Goal: Communication & Community: Connect with others

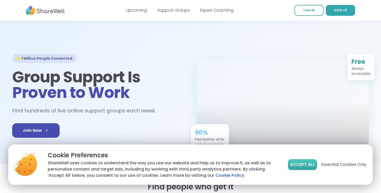
click at [309, 164] on span "Accept All" at bounding box center [302, 165] width 25 height 6
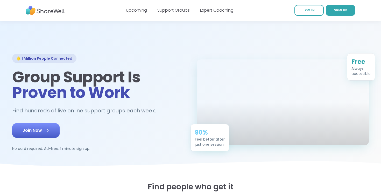
click at [47, 132] on icon at bounding box center [47, 130] width 5 height 5
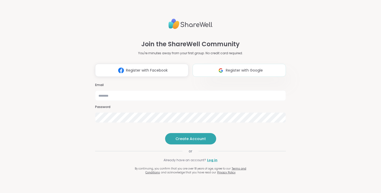
click at [229, 64] on button "Register with Google" at bounding box center [238, 70] width 93 height 13
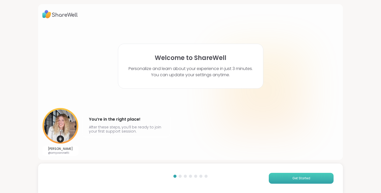
click at [296, 174] on button "Get Started" at bounding box center [300, 178] width 65 height 11
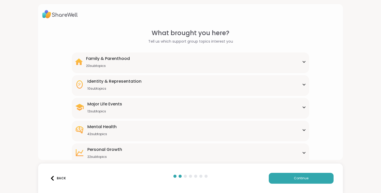
click at [300, 62] on div "Family & Parenthood 20 subtopics" at bounding box center [190, 62] width 231 height 12
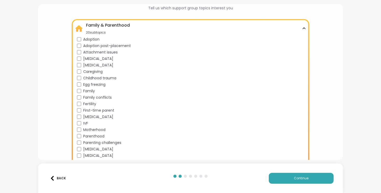
scroll to position [37, 0]
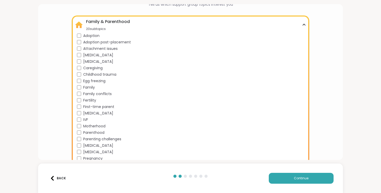
click at [108, 72] on span "Childhood trauma" at bounding box center [99, 74] width 33 height 5
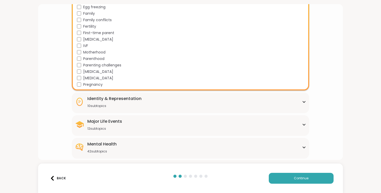
scroll to position [114, 0]
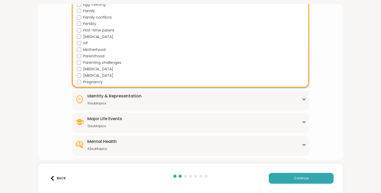
click at [160, 98] on div "Identity & Representation 10 subtopics" at bounding box center [190, 99] width 231 height 12
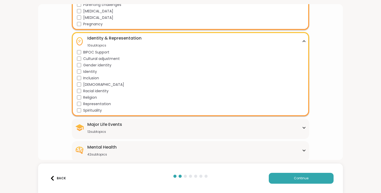
scroll to position [181, 0]
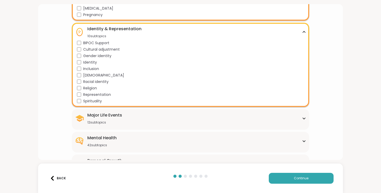
click at [125, 114] on div "Major Life Events 12 subtopics" at bounding box center [190, 118] width 231 height 12
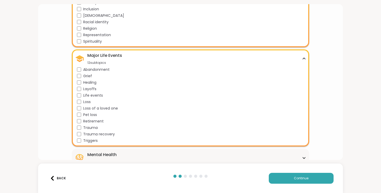
scroll to position [242, 0]
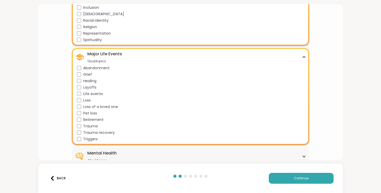
click at [92, 126] on span "Trauma" at bounding box center [90, 126] width 14 height 5
click at [89, 133] on span "Trauma recovery" at bounding box center [99, 132] width 32 height 5
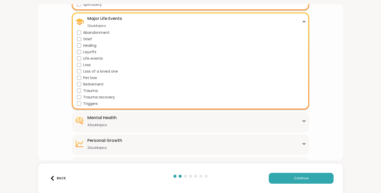
click at [118, 122] on div "Mental Health 42 subtopics" at bounding box center [190, 121] width 231 height 12
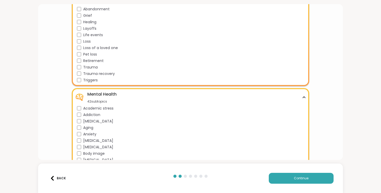
scroll to position [317, 0]
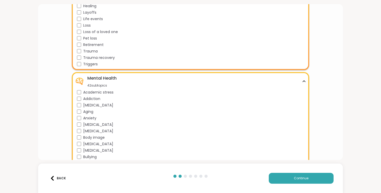
click at [92, 120] on span "Anxiety" at bounding box center [89, 118] width 13 height 5
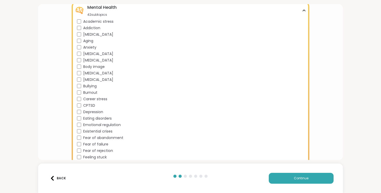
scroll to position [394, 0]
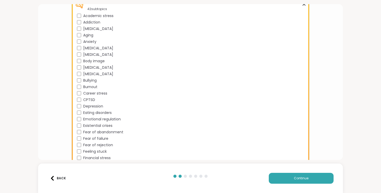
click at [106, 95] on span "Career stress" at bounding box center [95, 93] width 24 height 5
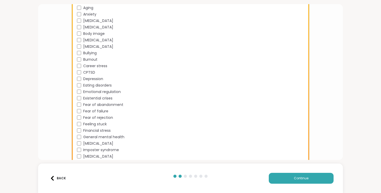
scroll to position [423, 0]
click at [114, 103] on span "Fear of abandonment" at bounding box center [103, 103] width 40 height 5
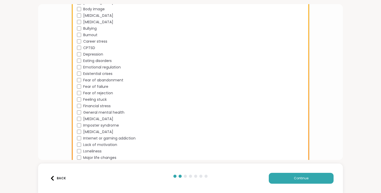
scroll to position [448, 0]
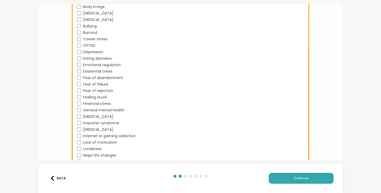
click at [102, 102] on span "Financial stress" at bounding box center [96, 103] width 27 height 5
click at [101, 111] on span "General mental health" at bounding box center [103, 110] width 41 height 5
click at [96, 117] on span "Hypochondria" at bounding box center [98, 116] width 30 height 5
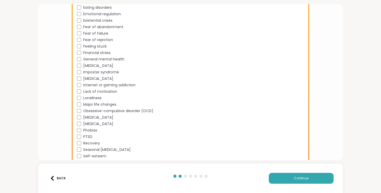
scroll to position [501, 0]
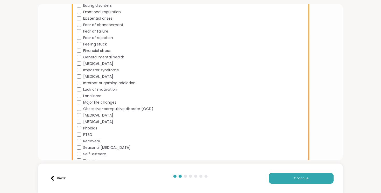
click at [93, 108] on span "Obsessive-compulsive disorder (OCD)" at bounding box center [118, 108] width 70 height 5
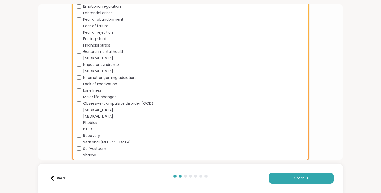
scroll to position [509, 0]
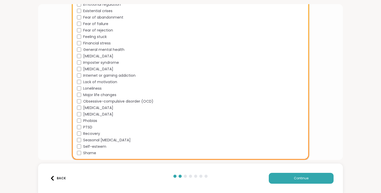
click at [92, 120] on span "Phobias" at bounding box center [90, 120] width 14 height 5
click at [87, 126] on span "PTSD" at bounding box center [87, 127] width 9 height 5
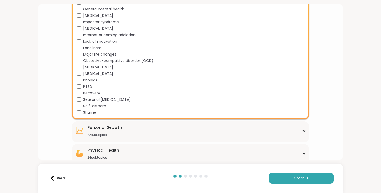
click at [108, 129] on div "Personal Growth" at bounding box center [104, 128] width 35 height 6
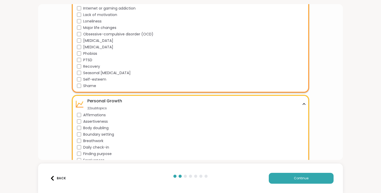
scroll to position [587, 0]
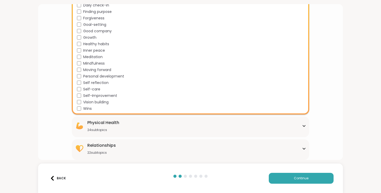
click at [120, 125] on div "Physical Health 24 subtopics" at bounding box center [190, 126] width 231 height 12
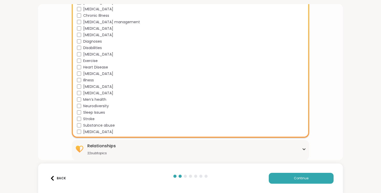
scroll to position [873, 0]
click at [129, 142] on div "Relationships 22 subtopics Being single Cheating Closure Codependency Dating Di…" at bounding box center [190, 150] width 237 height 21
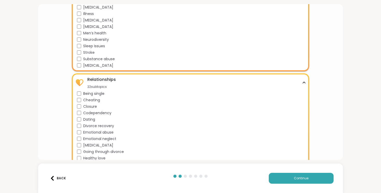
scroll to position [941, 0]
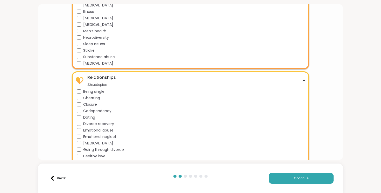
click at [90, 116] on span "Dating" at bounding box center [89, 117] width 12 height 5
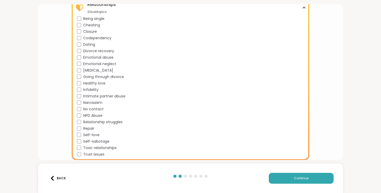
scroll to position [1014, 0]
click at [91, 90] on span "Infidelity" at bounding box center [90, 89] width 15 height 5
click at [94, 94] on span "Intimate partner abuse" at bounding box center [104, 95] width 42 height 5
click at [93, 147] on span "Toxic relationships" at bounding box center [99, 147] width 33 height 5
click at [94, 153] on span "Trust issues" at bounding box center [93, 154] width 21 height 5
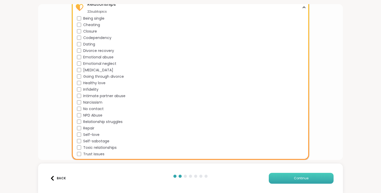
click at [276, 178] on button "Continue" at bounding box center [300, 178] width 65 height 11
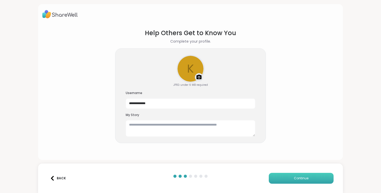
scroll to position [0, 0]
click at [167, 106] on input "**********" at bounding box center [190, 104] width 129 height 10
type input "**********"
click at [288, 177] on button "Continue" at bounding box center [300, 178] width 65 height 11
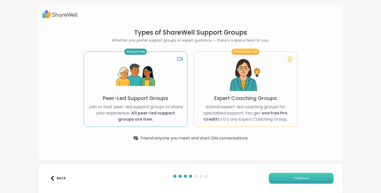
click at [293, 179] on button "Continue" at bounding box center [300, 178] width 65 height 11
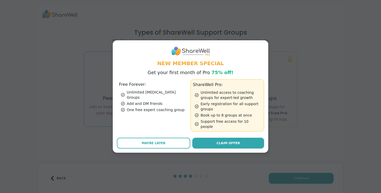
click at [165, 112] on div "Free Forever: Unlimited Peer Support Groups Add and DM friends One free expert …" at bounding box center [154, 105] width 74 height 52
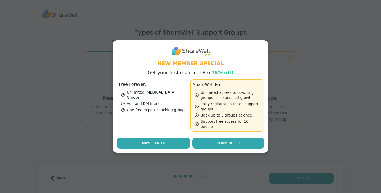
click at [163, 138] on button "Maybe Later" at bounding box center [153, 143] width 73 height 11
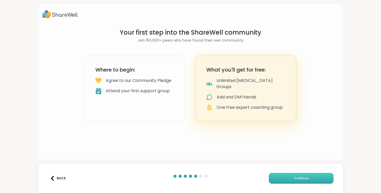
click at [295, 177] on span "Continue" at bounding box center [301, 178] width 14 height 5
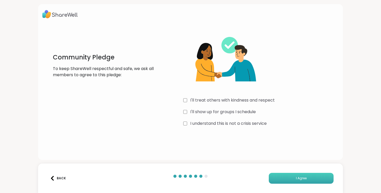
click at [299, 173] on button "I Agree" at bounding box center [300, 178] width 65 height 11
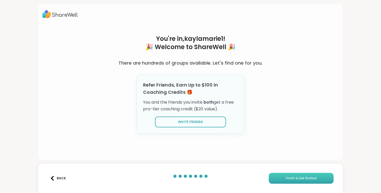
click at [292, 180] on span "Finish & Get Started" at bounding box center [301, 178] width 31 height 5
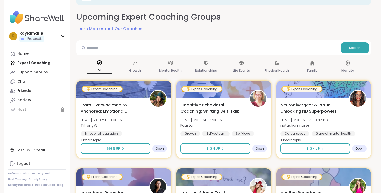
scroll to position [23, 0]
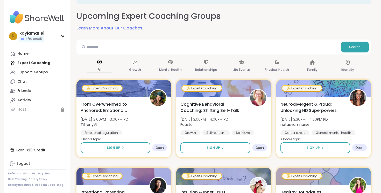
click at [185, 66] on div "All Growth Mental Health Relationships Life Events Physical Health Family Ident…" at bounding box center [223, 66] width 294 height 19
click at [171, 65] on div "Mental Health" at bounding box center [170, 66] width 25 height 19
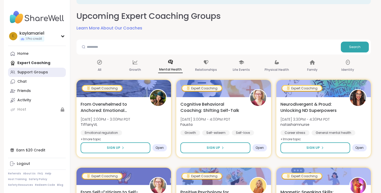
click at [32, 71] on div "Support Groups" at bounding box center [32, 72] width 31 height 5
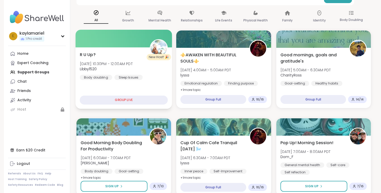
scroll to position [63, 0]
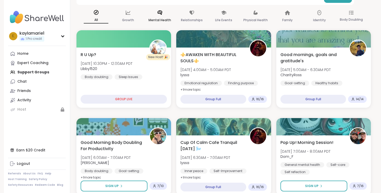
click at [169, 16] on div "Mental Health" at bounding box center [159, 16] width 25 height 19
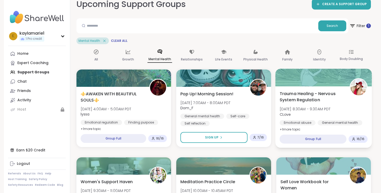
scroll to position [34, 0]
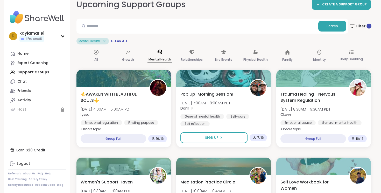
click at [355, 25] on span "Filter 1" at bounding box center [359, 26] width 23 height 13
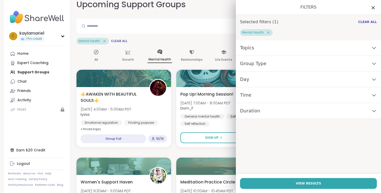
click at [295, 50] on div "Topics" at bounding box center [308, 48] width 145 height 16
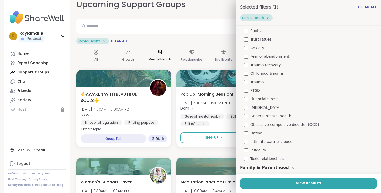
scroll to position [50, 0]
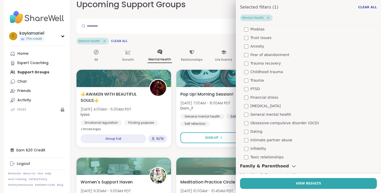
click at [265, 124] on span "Obsessive-compulsive disorder (OCD)" at bounding box center [284, 123] width 69 height 5
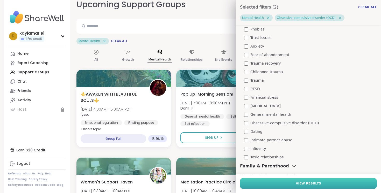
click at [269, 182] on button "View Results" at bounding box center [308, 183] width 137 height 11
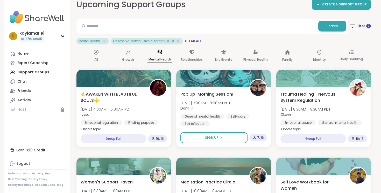
click at [105, 41] on icon at bounding box center [104, 41] width 5 height 5
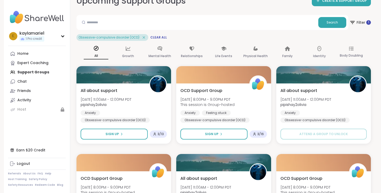
scroll to position [39, 0]
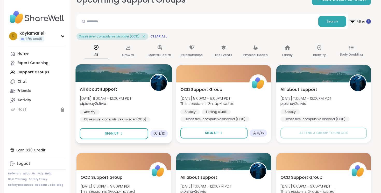
click at [149, 106] on div "All about support Wed, Oct 15 | 11:00AM - 12:00PM PDT pipishay2olivia Anxiety O…" at bounding box center [124, 104] width 88 height 36
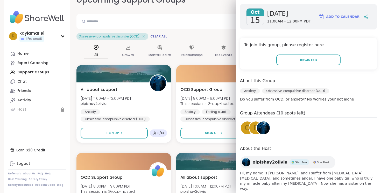
scroll to position [77, 0]
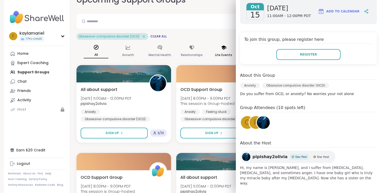
click at [219, 56] on p "Life Events" at bounding box center [223, 55] width 17 height 6
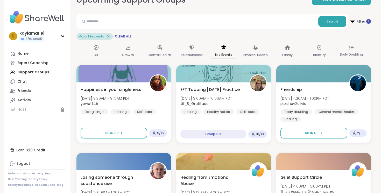
click at [108, 36] on icon at bounding box center [108, 36] width 5 height 5
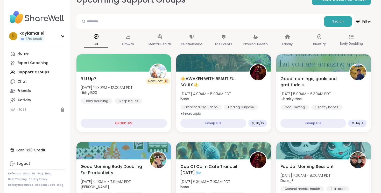
click at [366, 20] on span "Filter" at bounding box center [362, 21] width 17 height 13
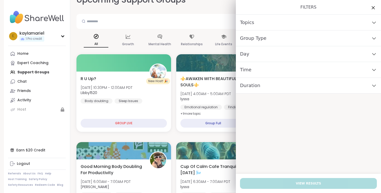
click at [317, 21] on div "Topics" at bounding box center [308, 23] width 145 height 16
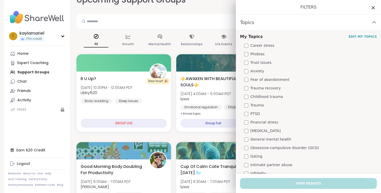
click at [279, 147] on span "Obsessive-compulsive disorder (OCD)" at bounding box center [284, 147] width 69 height 5
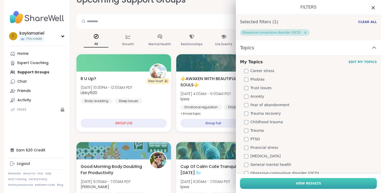
click at [265, 179] on button "View Results" at bounding box center [308, 183] width 137 height 11
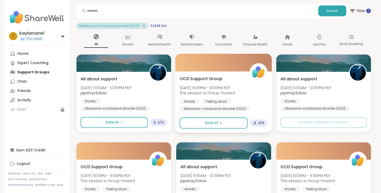
scroll to position [50, 0]
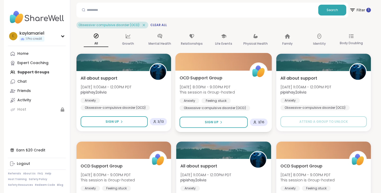
click at [206, 78] on span "OCD Support Group" at bounding box center [200, 78] width 43 height 6
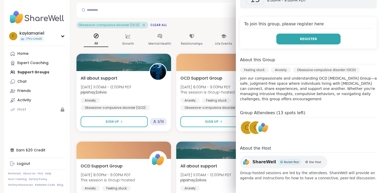
scroll to position [92, 0]
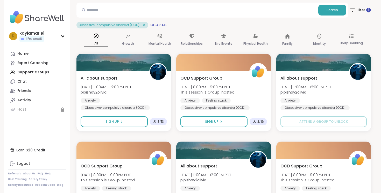
click at [208, 23] on div "Obsessive-compulsive disorder (OCD) Clear All" at bounding box center [223, 25] width 294 height 7
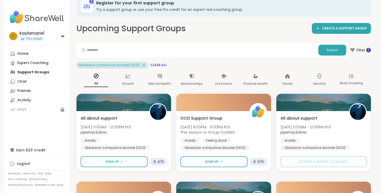
scroll to position [10, 0]
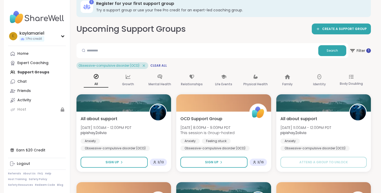
click at [142, 66] on icon at bounding box center [143, 65] width 5 height 5
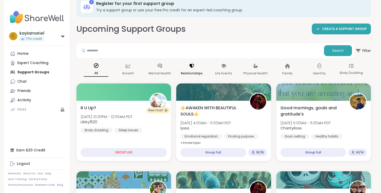
click at [187, 70] on p "Relationships" at bounding box center [192, 73] width 22 height 6
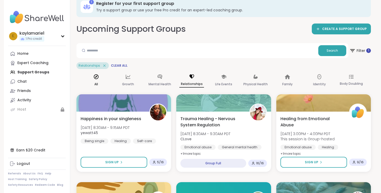
click at [93, 80] on div "All" at bounding box center [96, 80] width 25 height 19
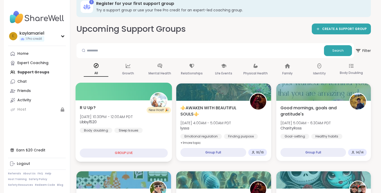
click at [137, 137] on div "R U Up? Mon, Oct 13 | 10:30PM - 12:00AM PDT Libby1520 Body doubling Sleep Issue…" at bounding box center [123, 131] width 97 height 62
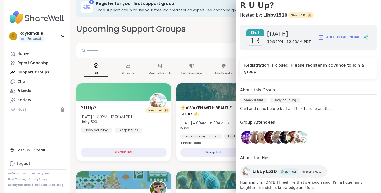
scroll to position [54, 0]
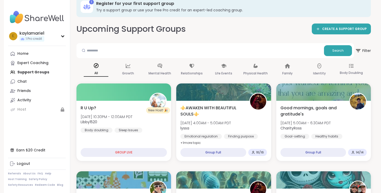
click at [205, 62] on div "All Growth Mental Health Relationships Life Events Physical Health Family Ident…" at bounding box center [223, 69] width 294 height 19
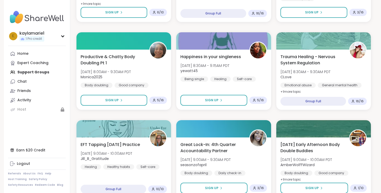
scroll to position [326, 0]
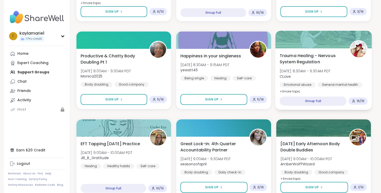
click at [294, 61] on span "Trauma Healing - Nervous System Regulation" at bounding box center [311, 59] width 64 height 13
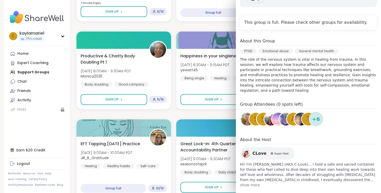
scroll to position [105, 0]
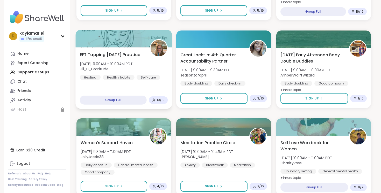
scroll to position [415, 0]
